Goal: Information Seeking & Learning: Learn about a topic

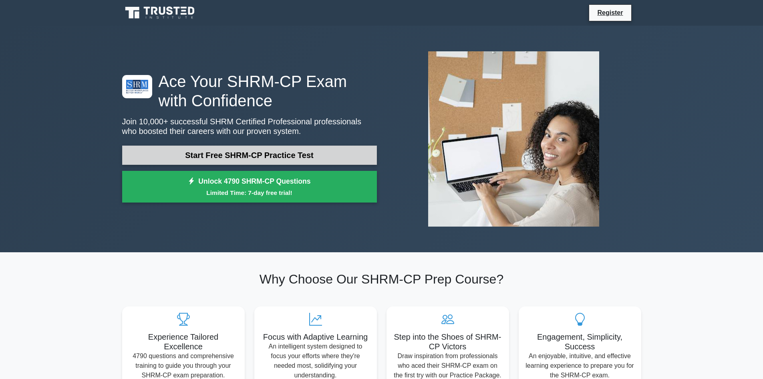
click at [282, 151] on link "Start Free SHRM-CP Practice Test" at bounding box center [249, 154] width 255 height 19
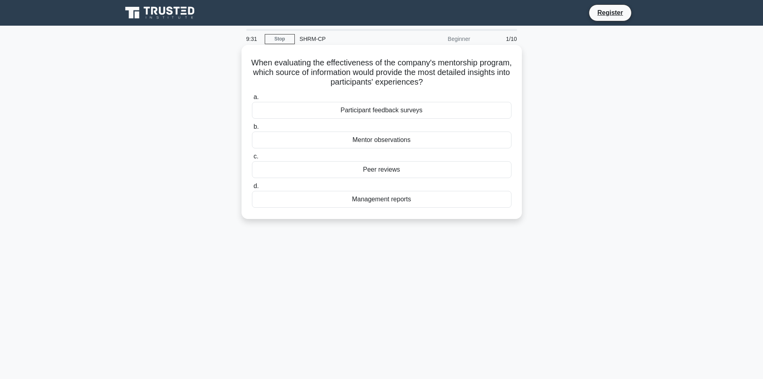
click at [395, 139] on div "Mentor observations" at bounding box center [382, 139] width 260 height 17
click at [252, 129] on input "b. Mentor observations" at bounding box center [252, 126] width 0 height 5
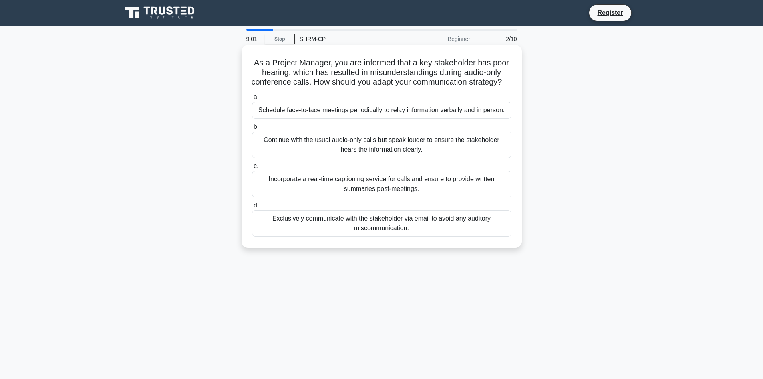
click at [388, 191] on div "Incorporate a real-time captioning service for calls and ensure to provide writ…" at bounding box center [382, 184] width 260 height 26
click at [252, 169] on input "c. Incorporate a real-time captioning service for calls and ensure to provide w…" at bounding box center [252, 165] width 0 height 5
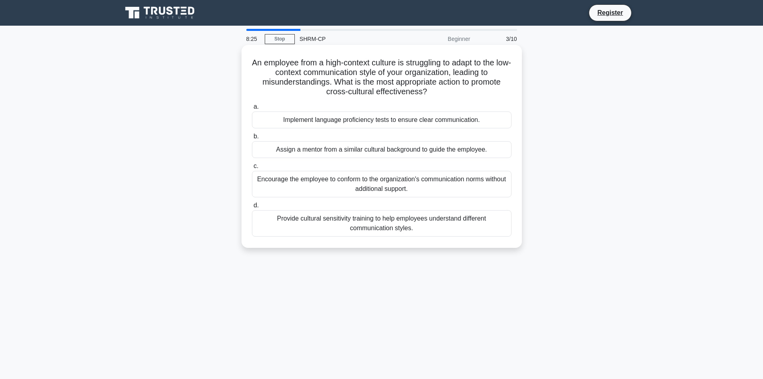
click at [394, 224] on div "Provide cultural sensitivity training to help employees understand different co…" at bounding box center [382, 223] width 260 height 26
click at [252, 208] on input "d. Provide cultural sensitivity training to help employees understand different…" at bounding box center [252, 205] width 0 height 5
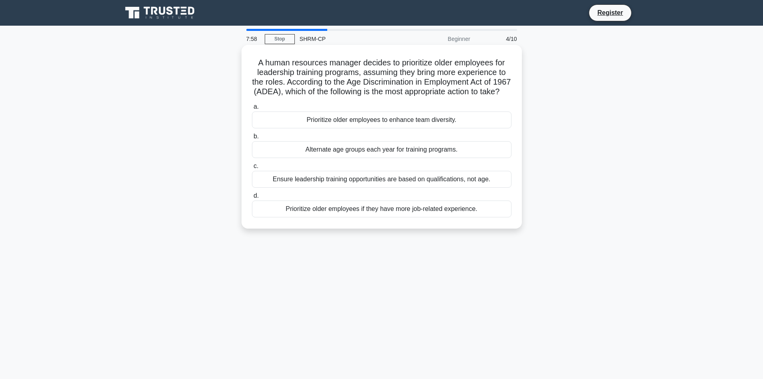
click at [431, 187] on div "Ensure leadership training opportunities are based on qualifications, not age." at bounding box center [382, 179] width 260 height 17
click at [252, 169] on input "c. Ensure leadership training opportunities are based on qualifications, not ag…" at bounding box center [252, 165] width 0 height 5
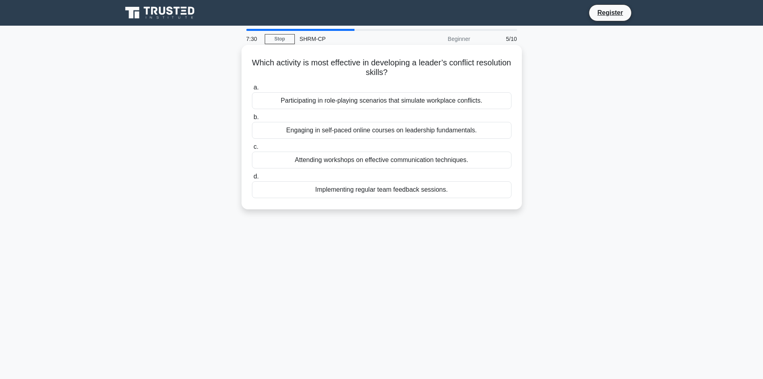
click at [425, 161] on div "Attending workshops on effective communication techniques." at bounding box center [382, 159] width 260 height 17
click at [252, 149] on input "c. Attending workshops on effective communication techniques." at bounding box center [252, 146] width 0 height 5
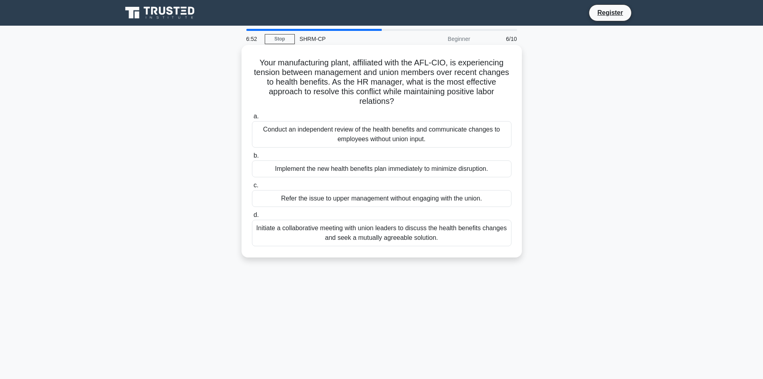
click at [425, 234] on div "Initiate a collaborative meeting with union leaders to discuss the health benef…" at bounding box center [382, 233] width 260 height 26
click at [252, 218] on input "d. Initiate a collaborative meeting with union leaders to discuss the health be…" at bounding box center [252, 214] width 0 height 5
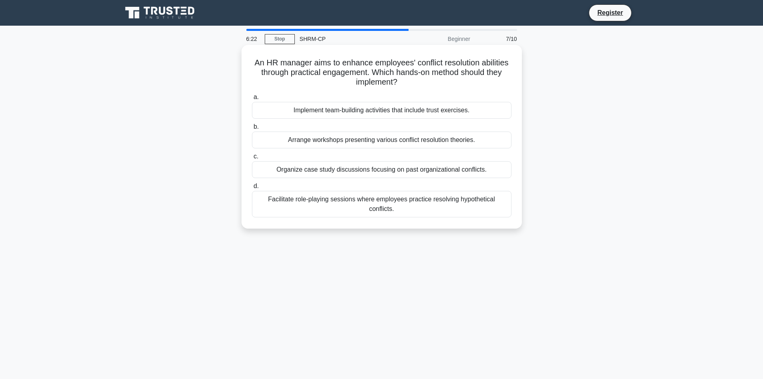
click at [417, 136] on div "Arrange workshops presenting various conflict resolution theories." at bounding box center [382, 139] width 260 height 17
click at [252, 129] on input "b. Arrange workshops presenting various conflict resolution theories." at bounding box center [252, 126] width 0 height 5
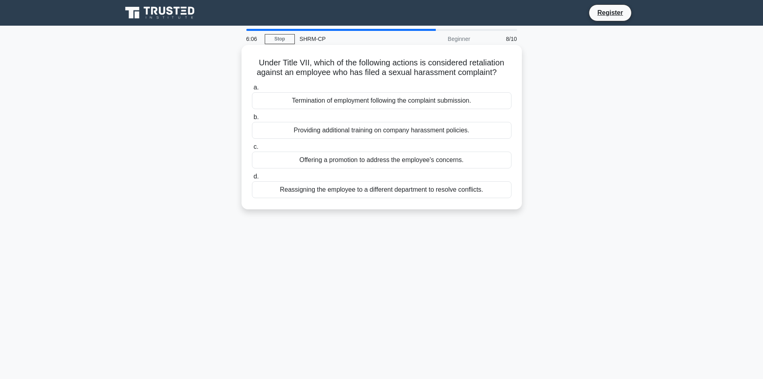
click at [417, 101] on div "Termination of employment following the complaint submission." at bounding box center [382, 100] width 260 height 17
click at [252, 90] on input "a. Termination of employment following the complaint submission." at bounding box center [252, 87] width 0 height 5
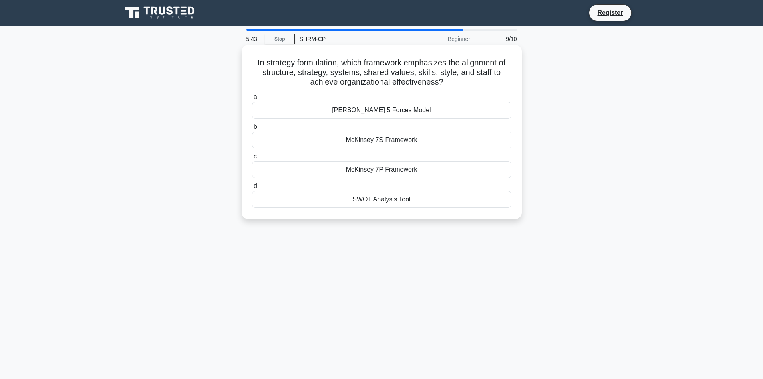
click at [409, 141] on div "McKinsey 7S Framework" at bounding box center [382, 139] width 260 height 17
click at [252, 129] on input "[PERSON_NAME] 7S Framework" at bounding box center [252, 126] width 0 height 5
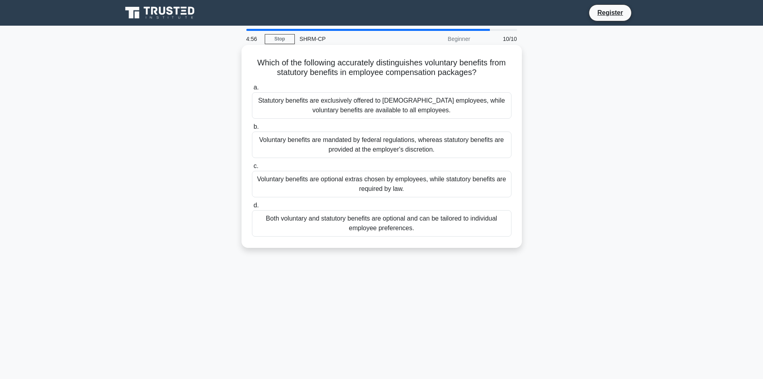
click at [381, 182] on div "Voluntary benefits are optional extras chosen by employees, while statutory ben…" at bounding box center [382, 184] width 260 height 26
click at [252, 169] on input "c. Voluntary benefits are optional extras chosen by employees, while statutory …" at bounding box center [252, 165] width 0 height 5
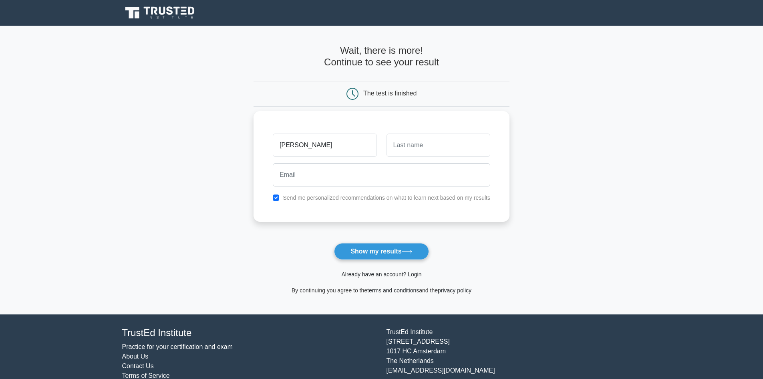
type input "tanya"
type input "Lytle"
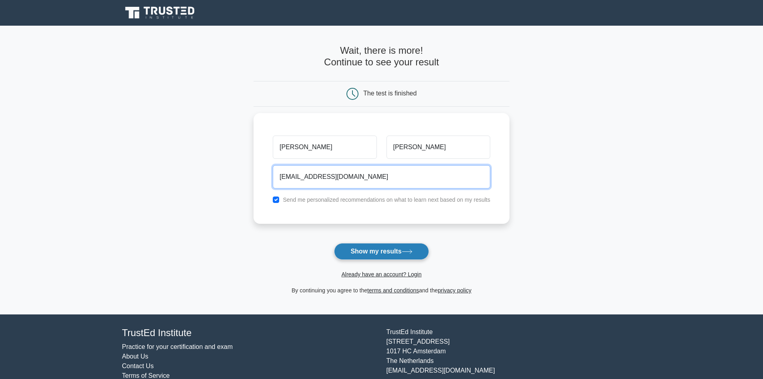
type input "tanyatlytle@gmail.com"
click at [387, 248] on button "Show my results" at bounding box center [381, 251] width 95 height 17
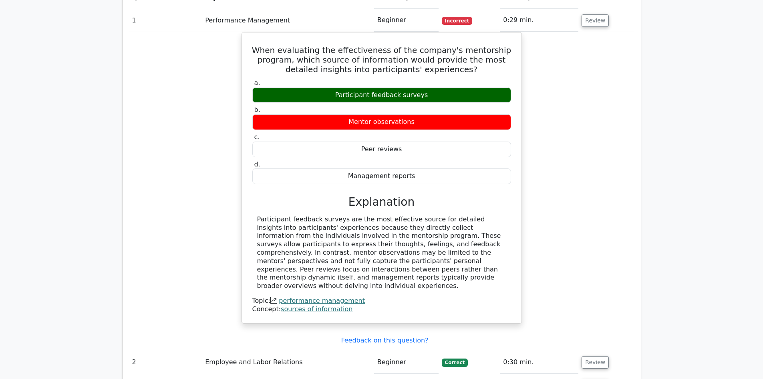
scroll to position [721, 0]
